Goal: Information Seeking & Learning: Compare options

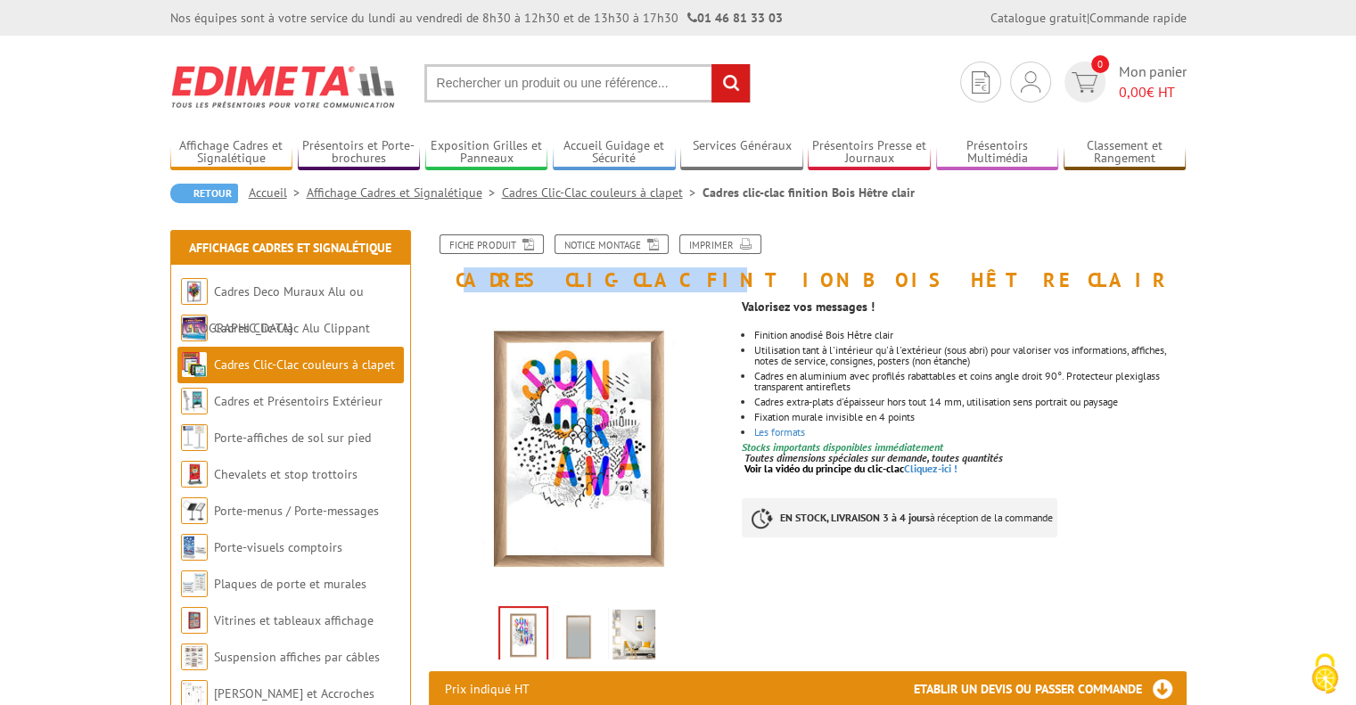
drag, startPoint x: 464, startPoint y: 277, endPoint x: 648, endPoint y: 285, distance: 184.7
click at [648, 285] on h1 "Cadres clic-clac finition Bois Hêtre clair" at bounding box center [808, 263] width 785 height 56
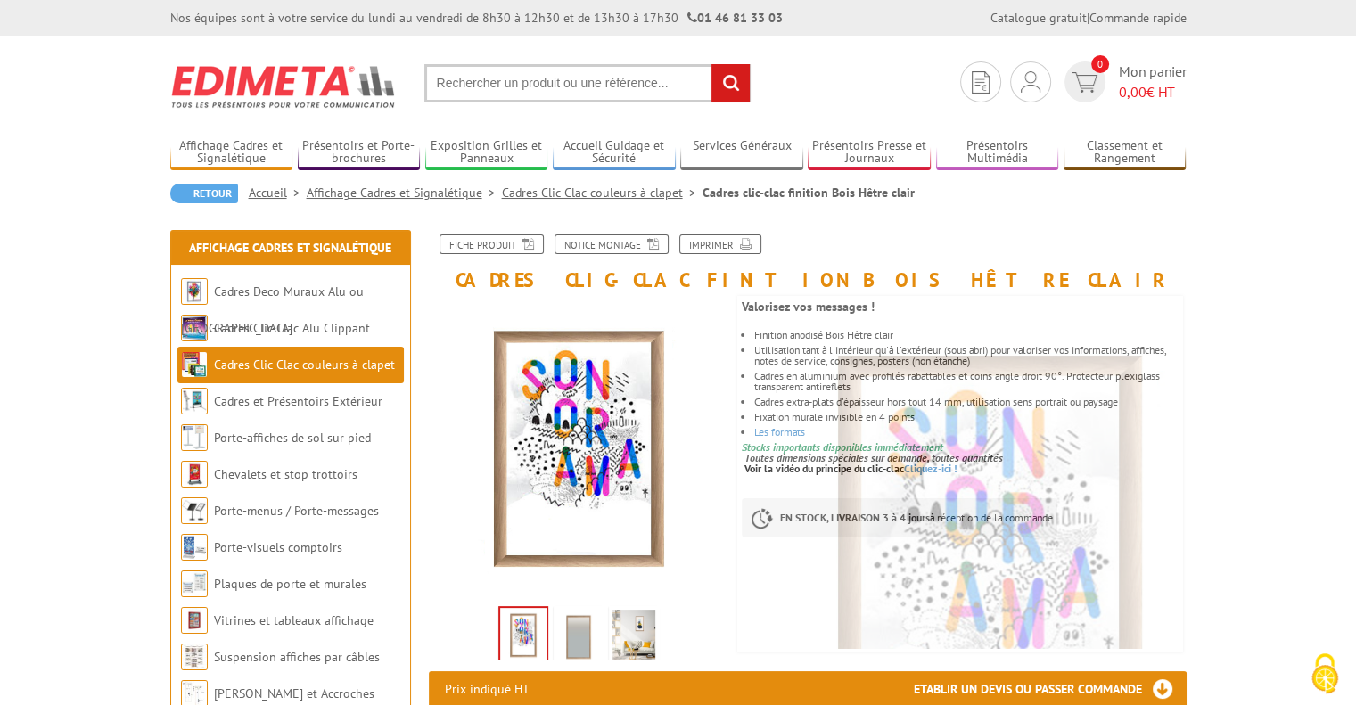
click at [457, 281] on h1 "Cadres clic-clac finition Bois Hêtre clair" at bounding box center [808, 263] width 785 height 56
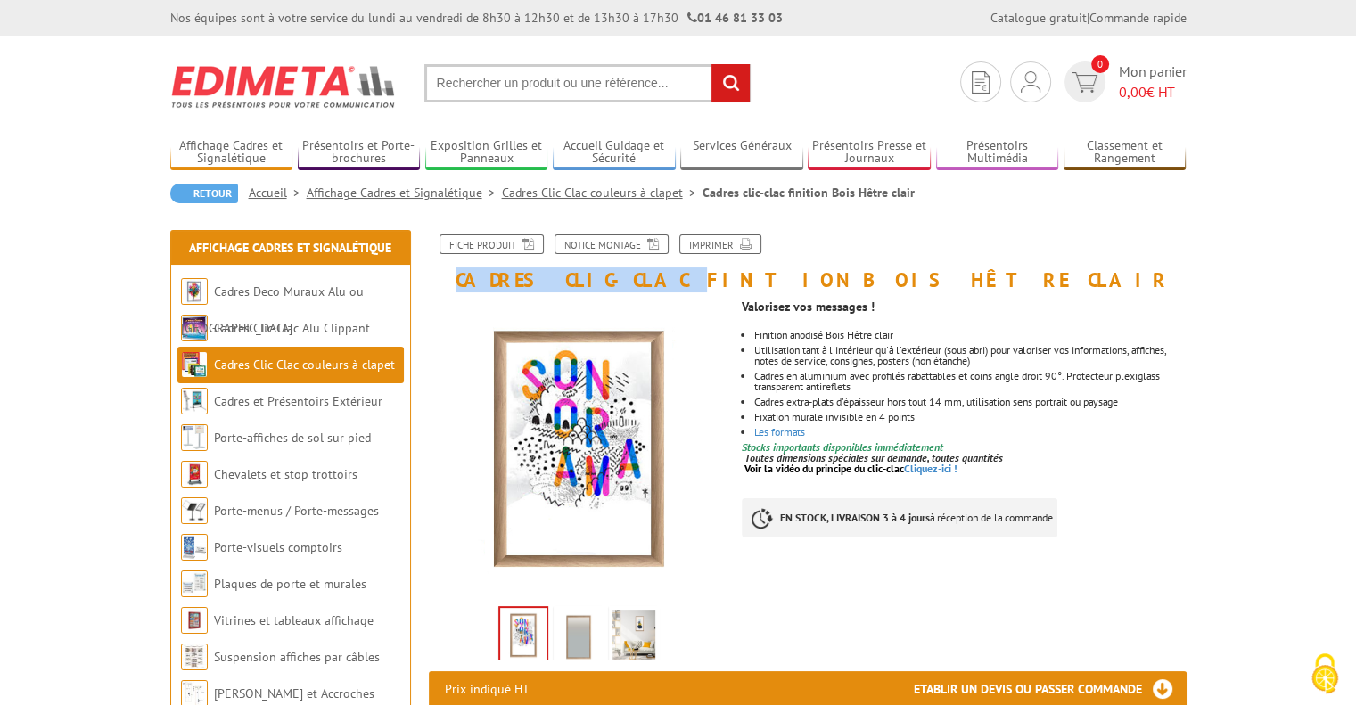
drag, startPoint x: 457, startPoint y: 281, endPoint x: 618, endPoint y: 283, distance: 160.5
click at [618, 283] on h1 "Cadres clic-clac finition Bois Hêtre clair" at bounding box center [808, 263] width 785 height 56
copy h1 "Cadres clic-clac"
click at [549, 95] on input "text" at bounding box center [587, 83] width 326 height 38
click at [551, 85] on input "text" at bounding box center [587, 83] width 326 height 38
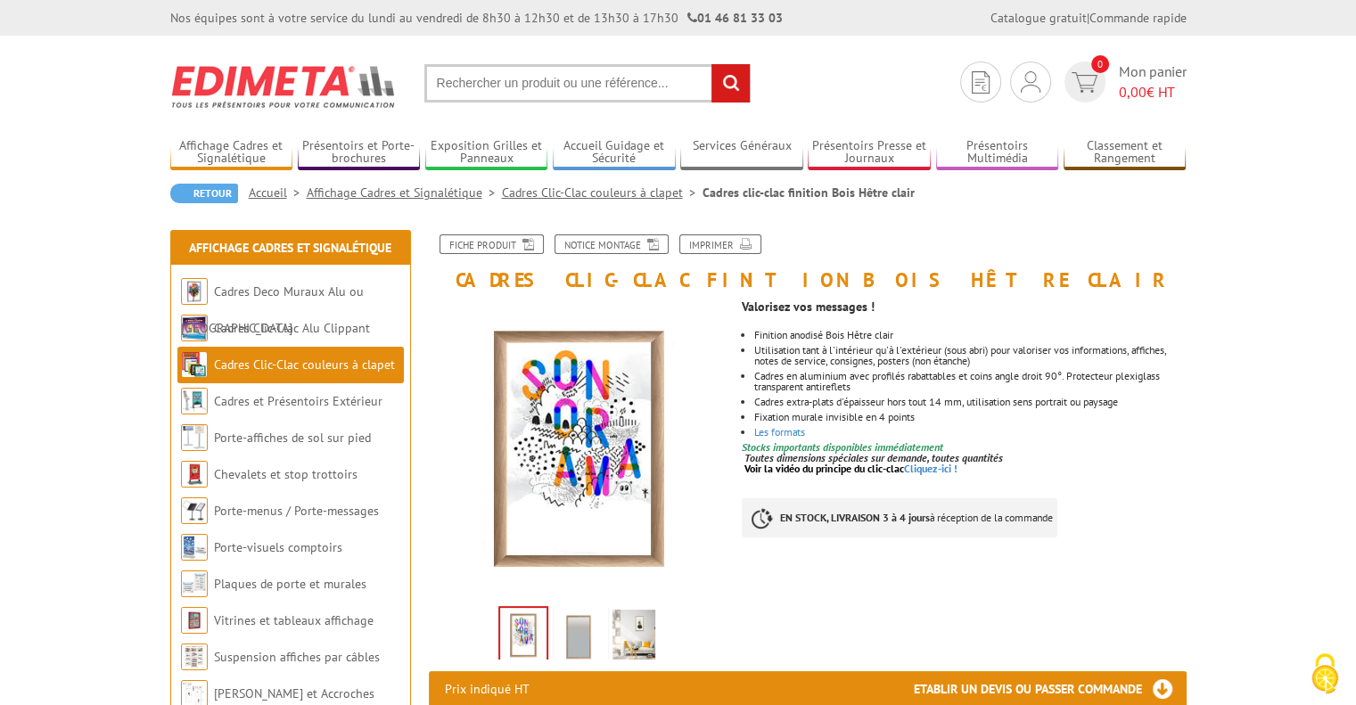
paste input "Cadres clic-clac"
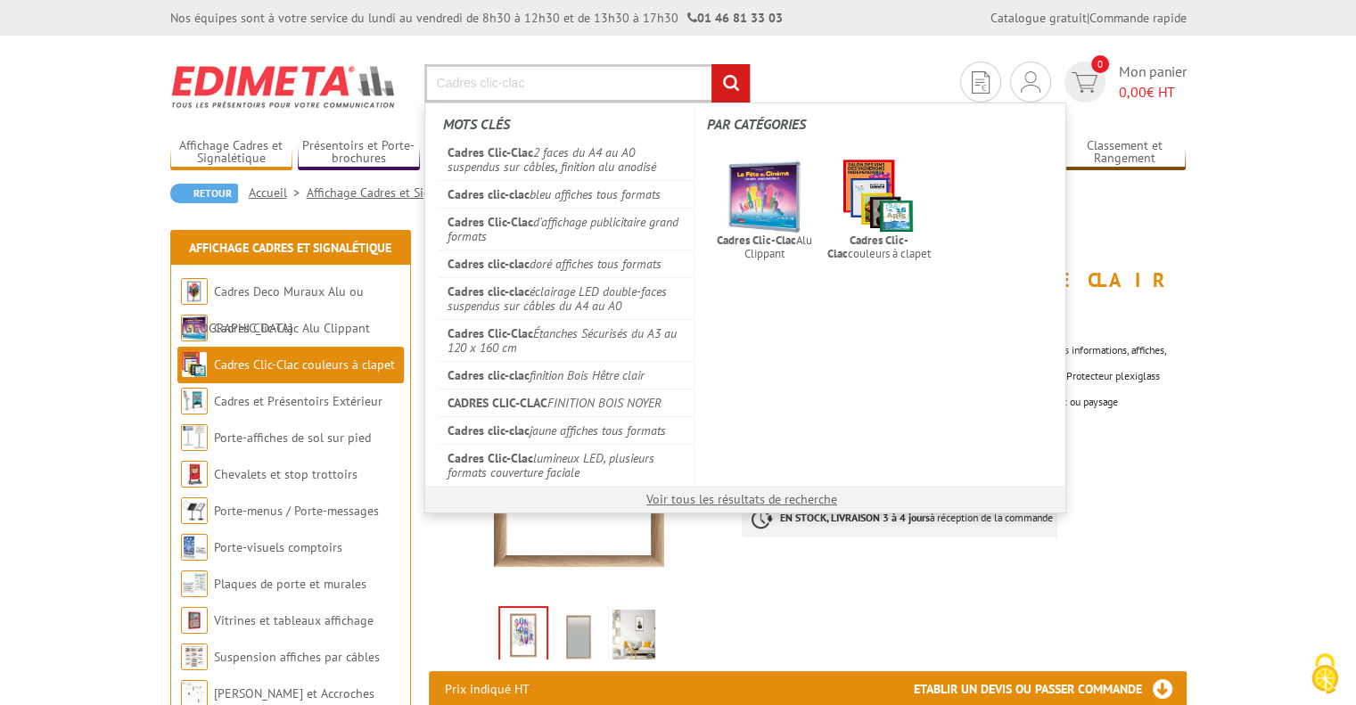
type input "Cadres clic-clac"
click at [728, 85] on input "rechercher" at bounding box center [731, 83] width 38 height 38
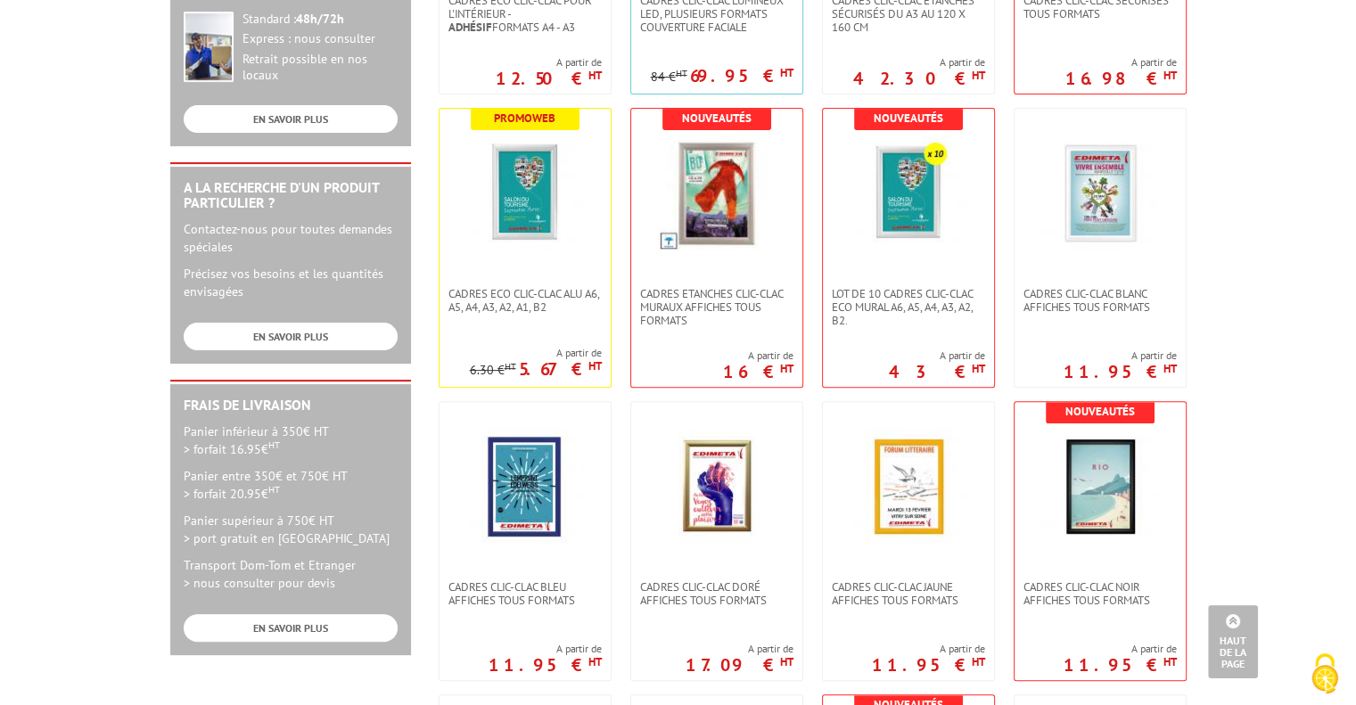
scroll to position [488, 0]
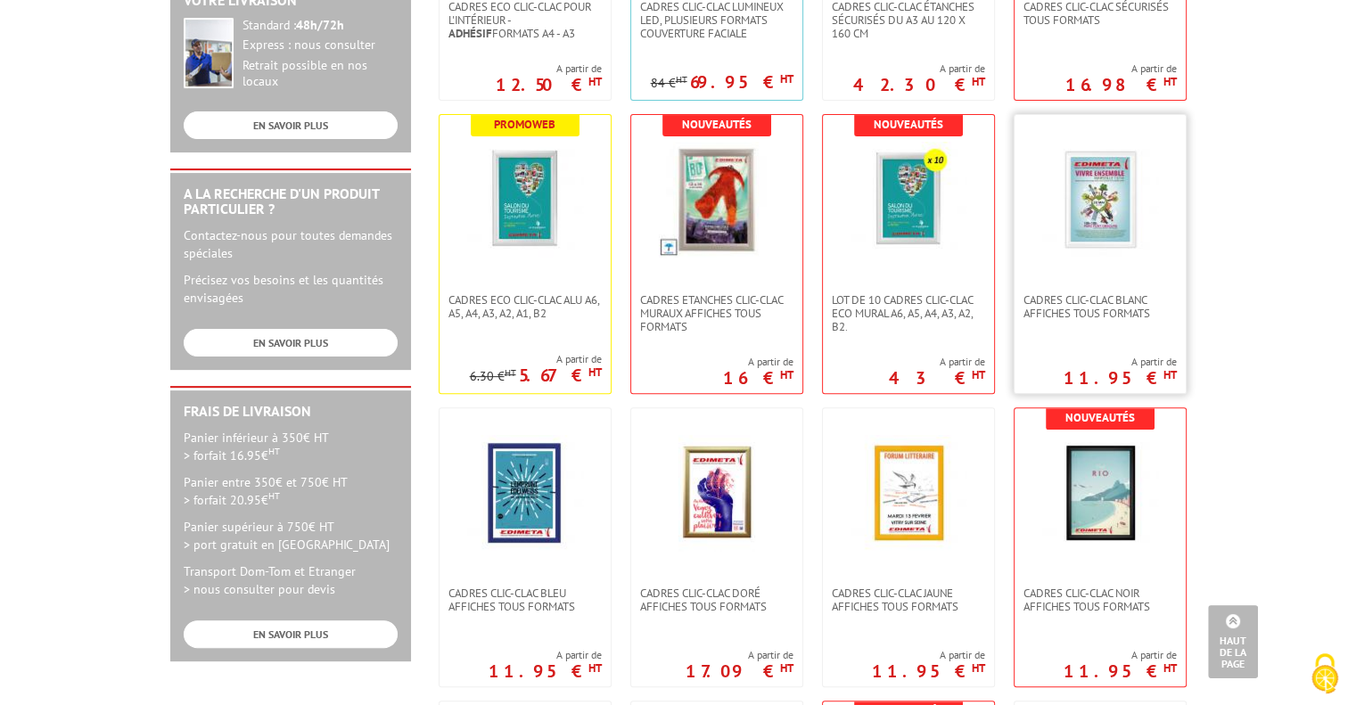
click at [1099, 207] on img at bounding box center [1100, 200] width 116 height 116
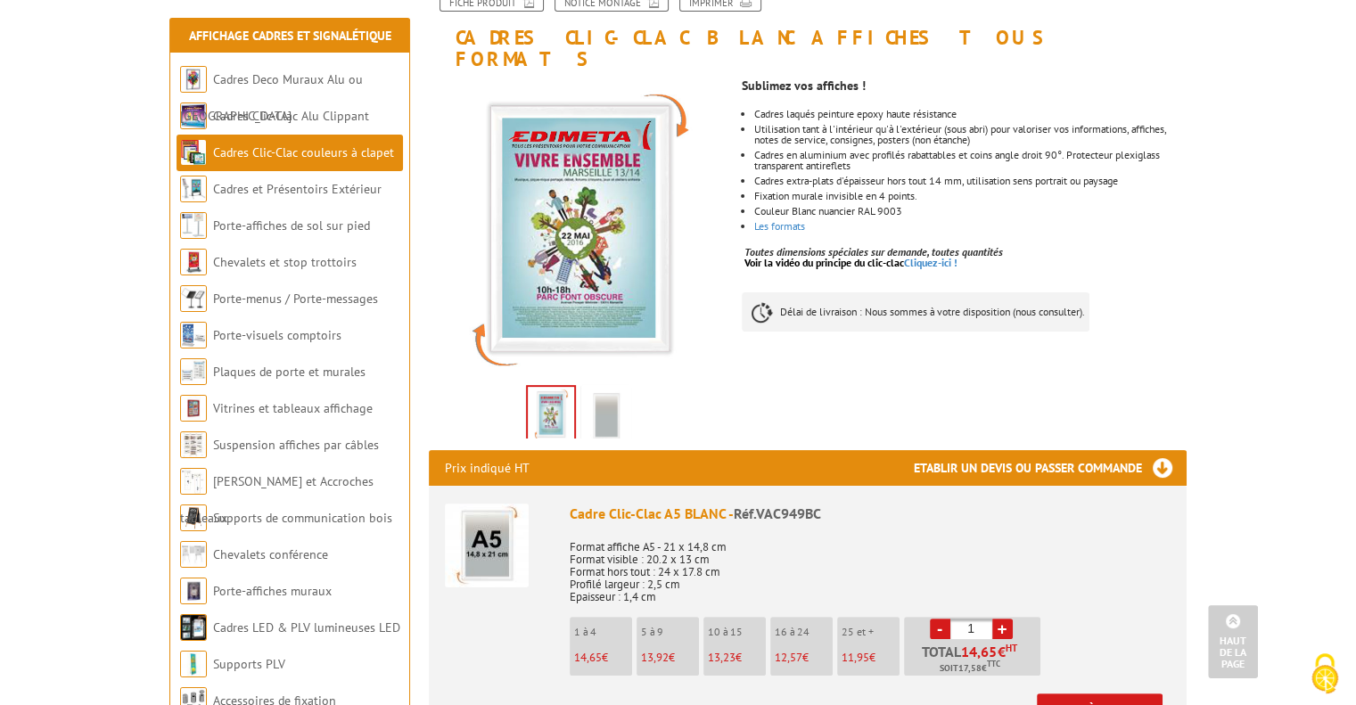
scroll to position [242, 0]
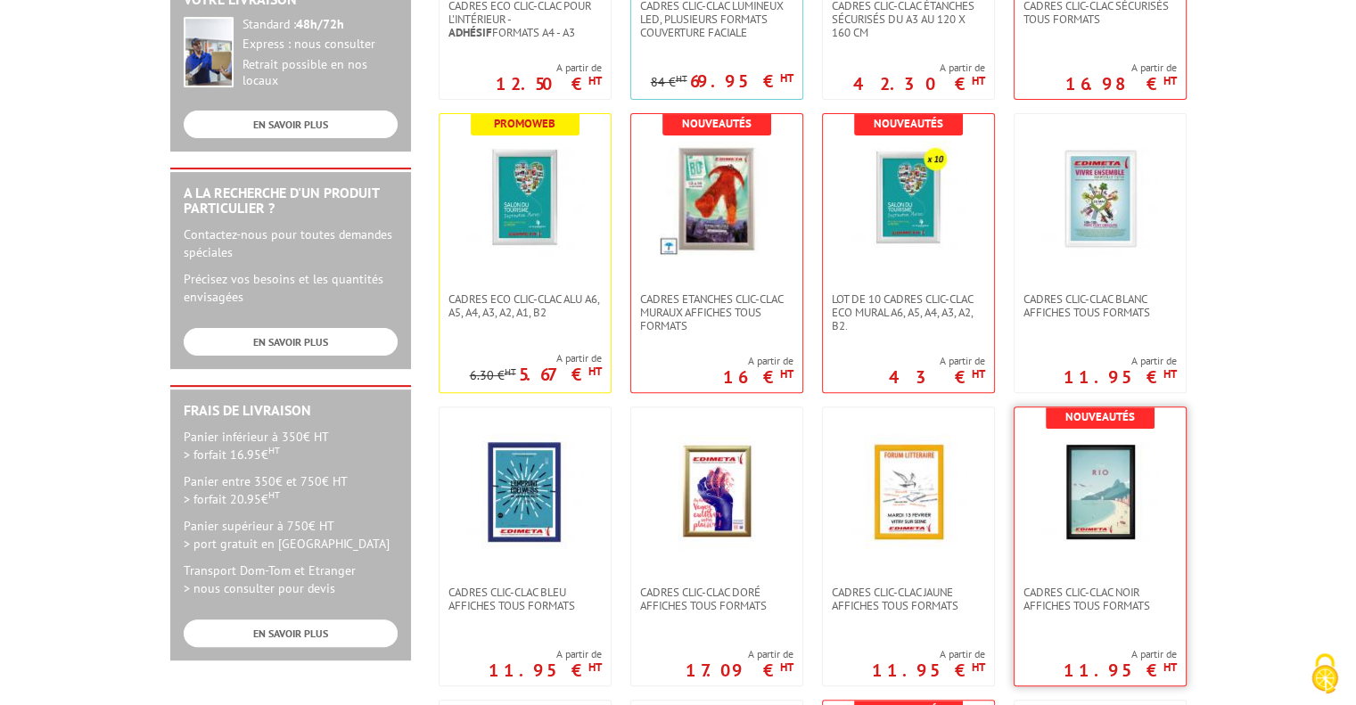
click at [1107, 502] on img at bounding box center [1100, 492] width 116 height 116
